Goal: Information Seeking & Learning: Learn about a topic

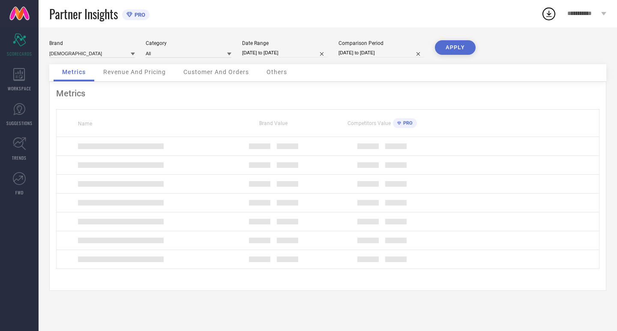
click at [252, 46] on div "Date Range [DATE] to [DATE]" at bounding box center [285, 49] width 86 height 18
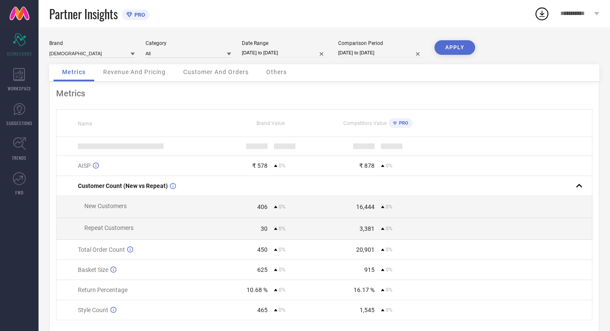
select select "7"
select select "2025"
select select "8"
select select "2025"
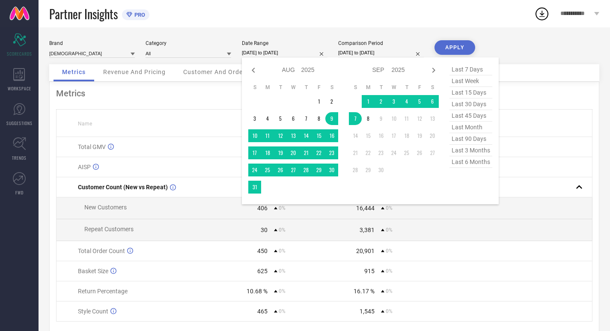
click at [257, 52] on input "[DATE] to [DATE]" at bounding box center [285, 52] width 86 height 9
click at [461, 105] on span "last 30 days" at bounding box center [471, 105] width 43 height 12
type input "[DATE] to [DATE]"
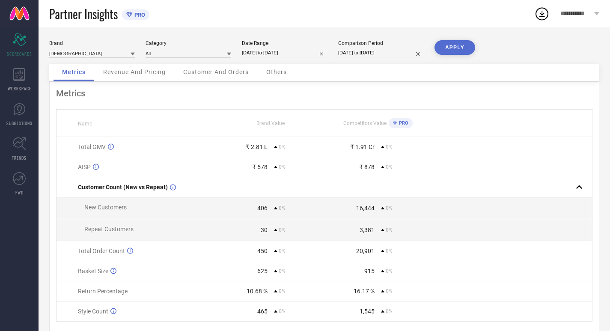
click at [357, 53] on input "[DATE] to [DATE]" at bounding box center [381, 52] width 86 height 9
select select "7"
select select "2025"
select select "8"
select select "2025"
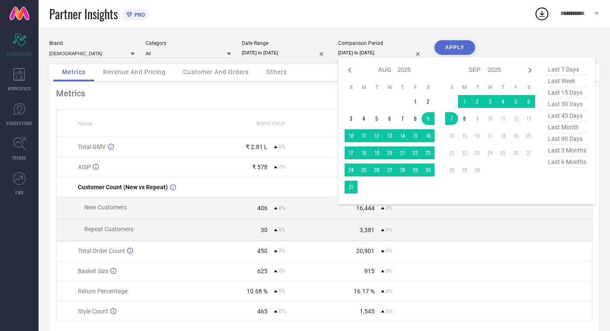
click at [574, 108] on span "last 30 days" at bounding box center [567, 105] width 43 height 12
type input "[DATE] to [DATE]"
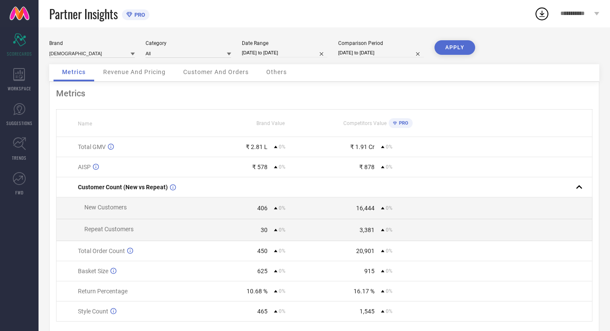
click at [449, 47] on button "APPLY" at bounding box center [455, 47] width 41 height 15
click at [135, 72] on span "Revenue And Pricing" at bounding box center [134, 72] width 63 height 7
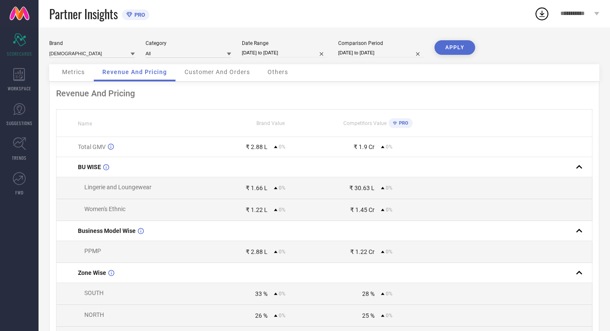
click at [66, 74] on span "Metrics" at bounding box center [73, 72] width 23 height 7
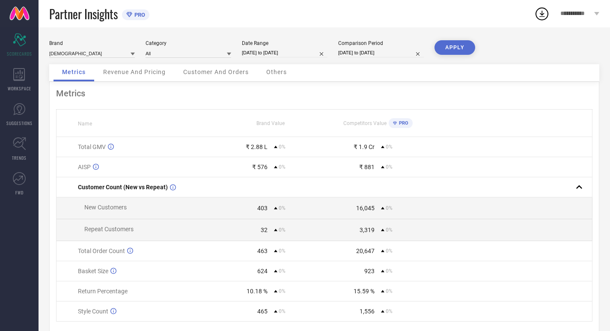
scroll to position [30, 0]
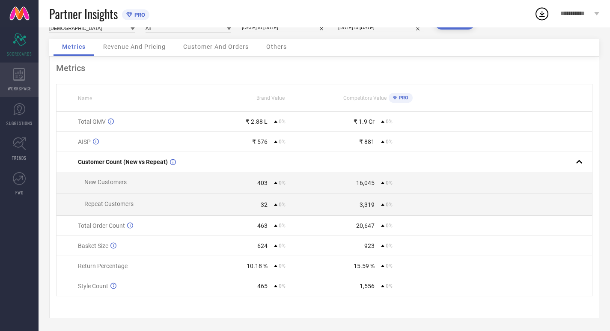
click at [24, 75] on icon at bounding box center [19, 74] width 12 height 13
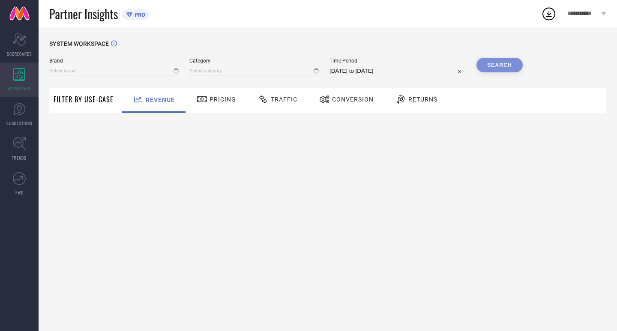
type input "[DEMOGRAPHIC_DATA]"
type input "All"
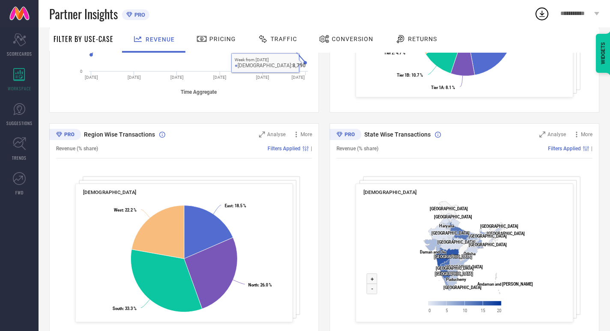
scroll to position [258, 0]
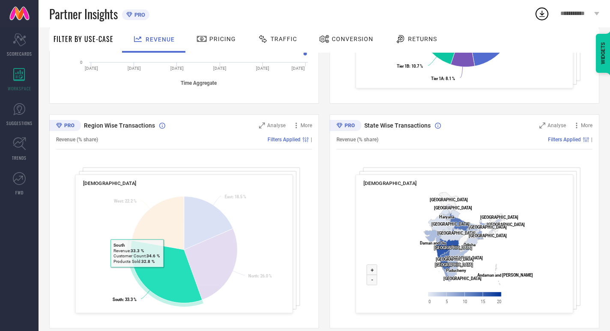
click at [137, 273] on icon at bounding box center [167, 271] width 72 height 63
click at [152, 273] on icon at bounding box center [167, 271] width 72 height 63
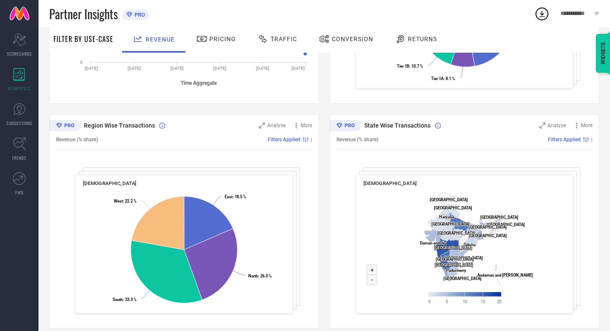
click at [216, 40] on span "Pricing" at bounding box center [222, 39] width 27 height 7
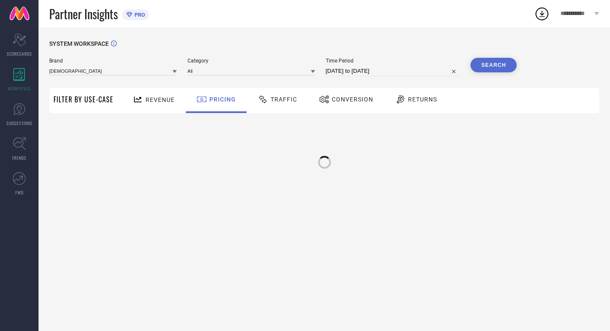
scroll to position [0, 0]
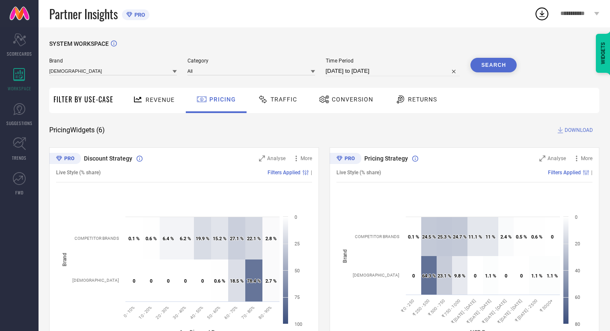
click at [254, 111] on div "Traffic" at bounding box center [277, 100] width 61 height 25
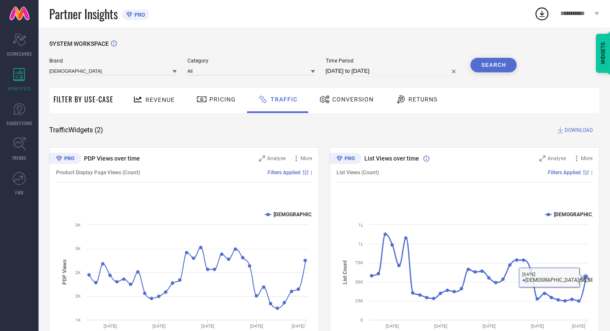
scroll to position [44, 0]
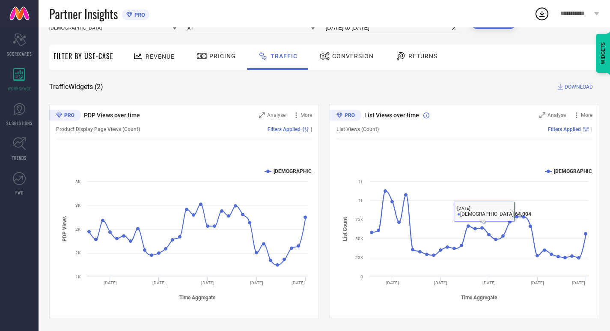
click at [320, 48] on div "Conversion" at bounding box center [347, 57] width 76 height 25
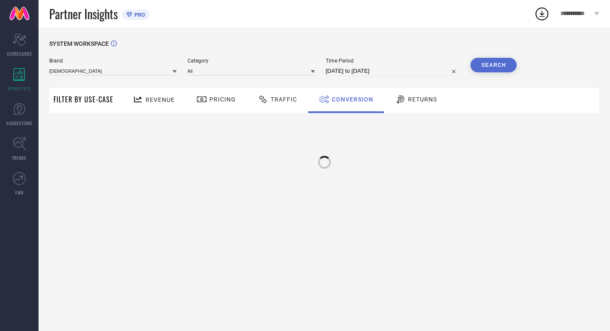
scroll to position [0, 0]
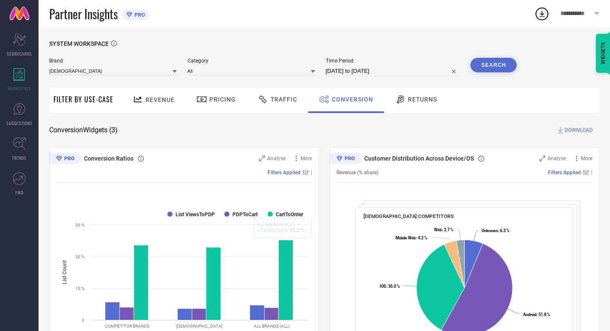
click at [430, 101] on span "Returns" at bounding box center [422, 99] width 29 height 7
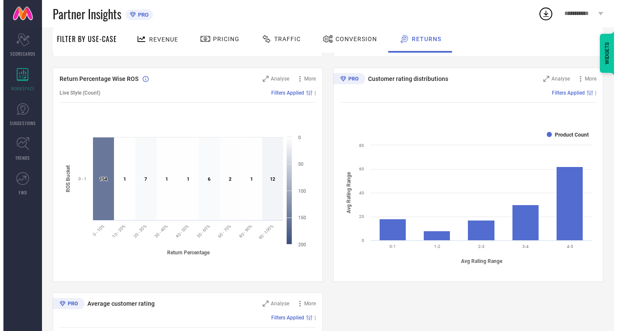
scroll to position [302, 0]
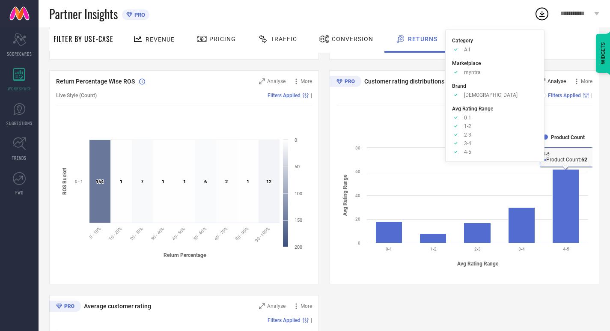
click at [559, 83] on span "Analyse" at bounding box center [557, 81] width 18 height 6
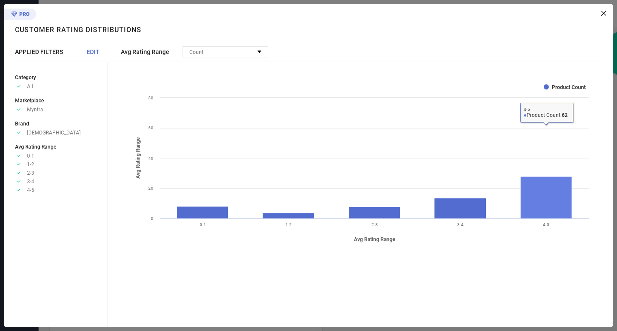
click at [549, 185] on rect at bounding box center [545, 197] width 51 height 42
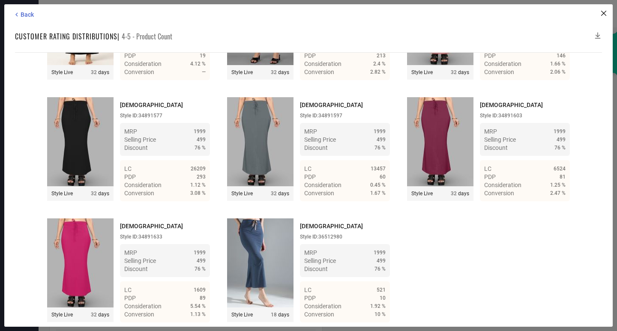
scroll to position [3219, 0]
click at [33, 12] on span "Back" at bounding box center [27, 14] width 13 height 7
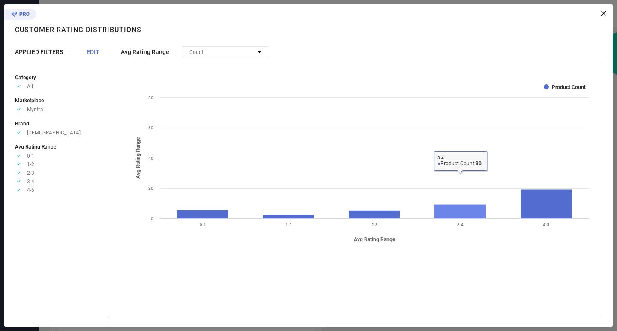
click at [462, 215] on rect at bounding box center [460, 211] width 52 height 14
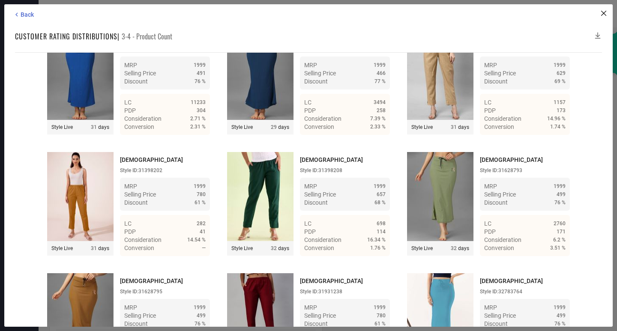
scroll to position [649, 0]
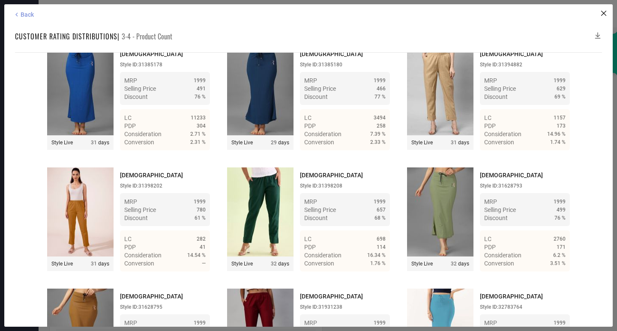
click at [33, 16] on span "Back" at bounding box center [27, 14] width 13 height 7
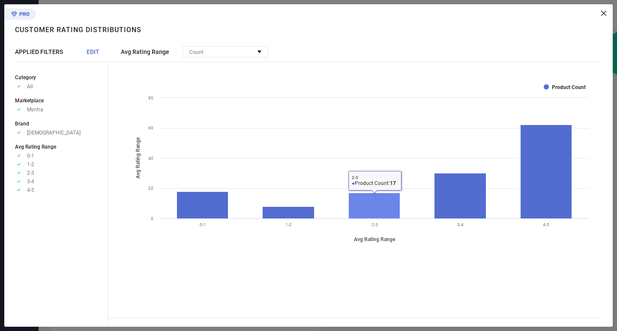
click at [380, 203] on rect at bounding box center [374, 206] width 51 height 26
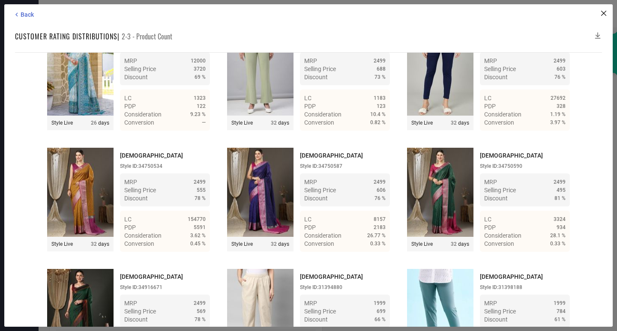
scroll to position [4, 0]
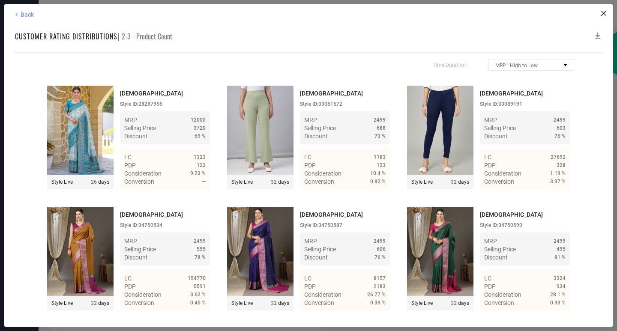
click at [25, 13] on span "Back" at bounding box center [27, 14] width 13 height 7
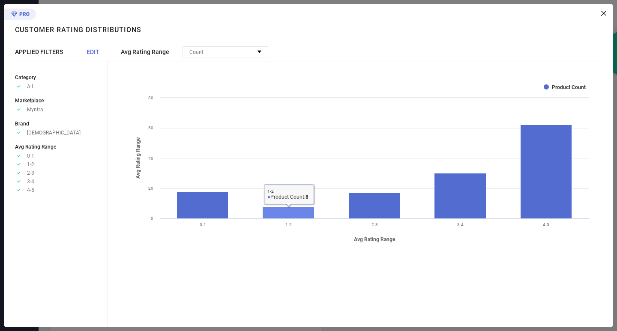
click at [299, 210] on rect at bounding box center [289, 213] width 52 height 12
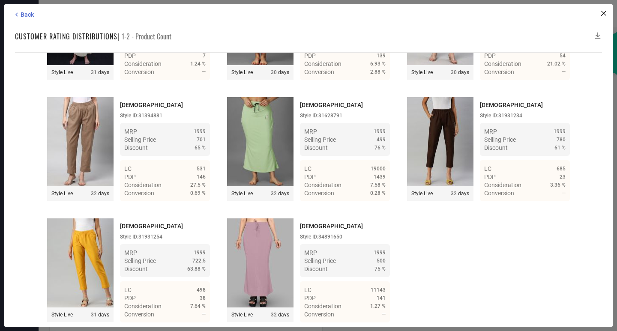
scroll to position [236, 0]
click at [27, 11] on span "Back" at bounding box center [27, 14] width 13 height 7
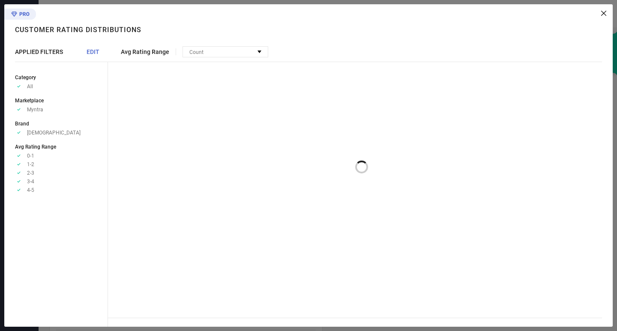
click at [189, 204] on div at bounding box center [361, 162] width 464 height 171
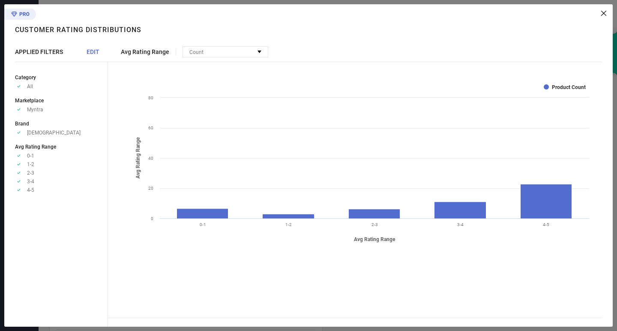
click at [209, 201] on rect at bounding box center [361, 162] width 464 height 171
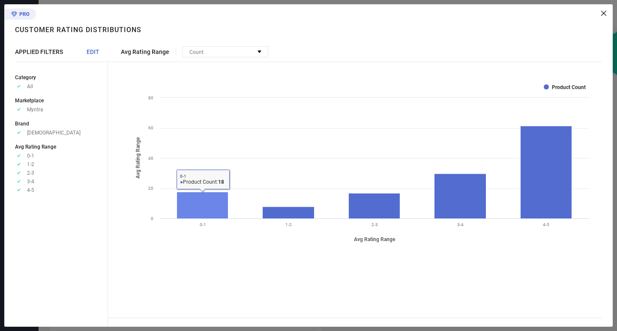
click at [210, 202] on rect at bounding box center [202, 205] width 51 height 27
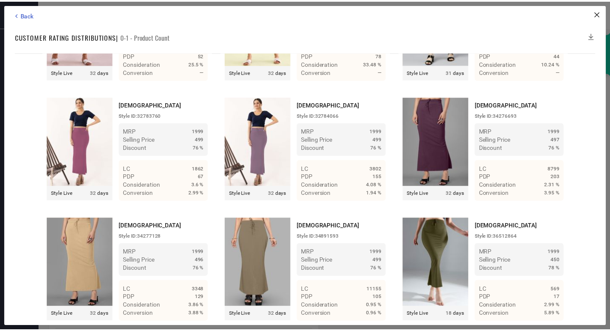
scroll to position [845, 0]
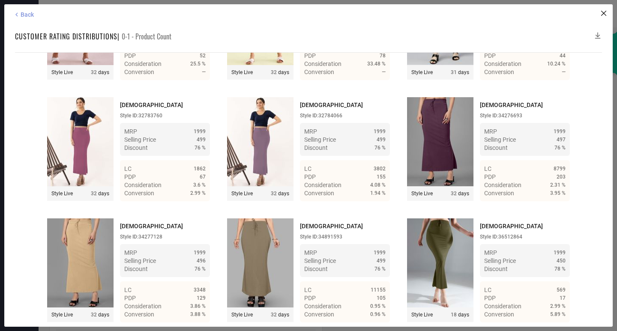
click at [23, 16] on span "Back" at bounding box center [27, 14] width 13 height 7
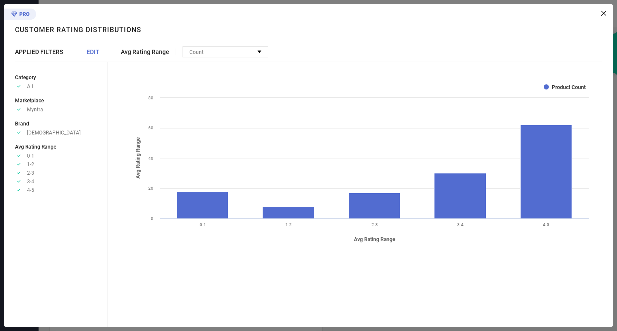
click at [604, 16] on div "Avg Rating Range Count No options available Created with Highcharts 9.3.3 Avg R…" at bounding box center [360, 165] width 505 height 323
click at [604, 14] on icon at bounding box center [603, 13] width 5 height 5
